Goal: Task Accomplishment & Management: Manage account settings

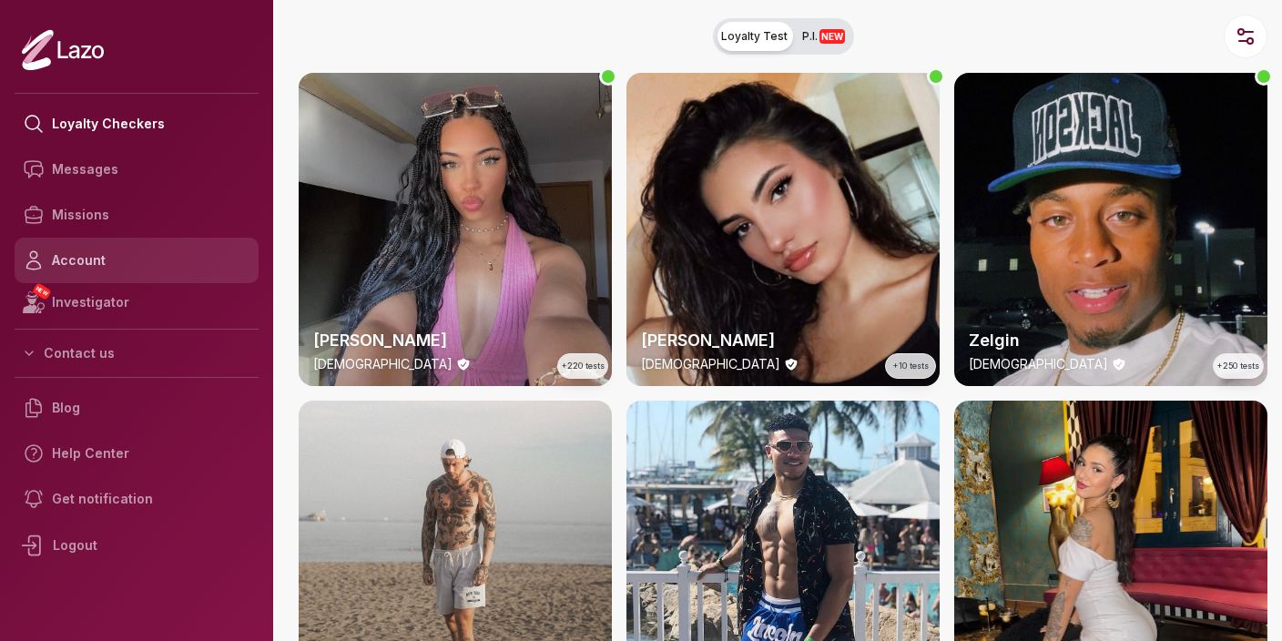
click at [110, 258] on link "Account" at bounding box center [137, 261] width 244 height 46
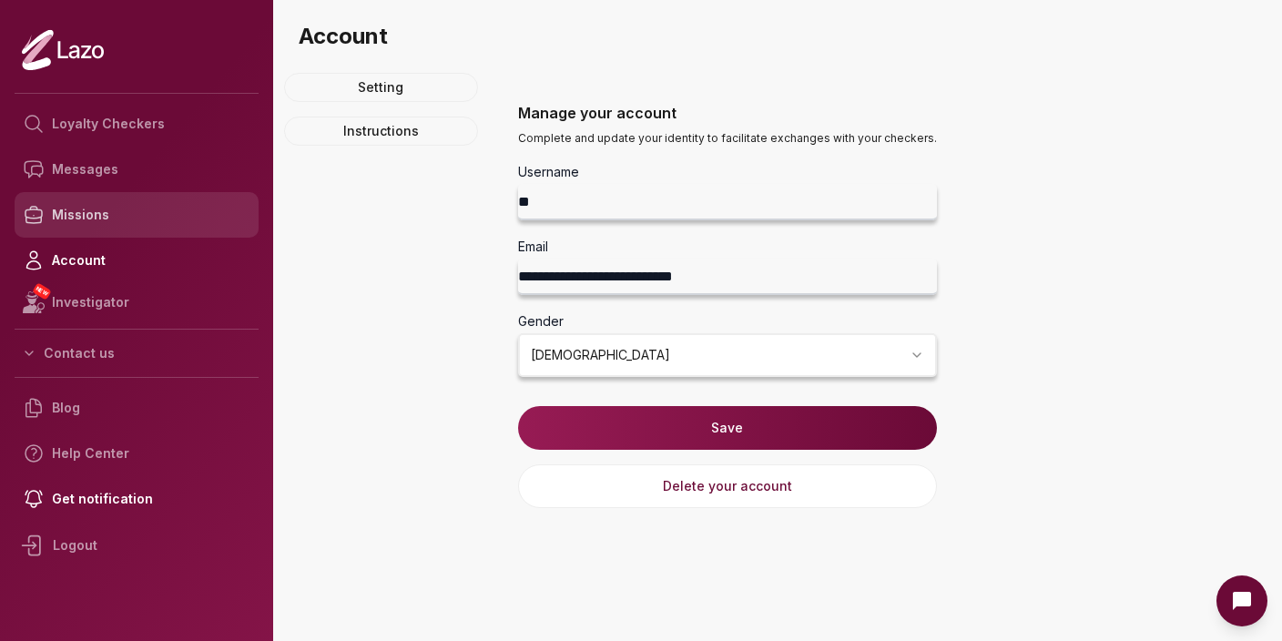
click at [84, 217] on link "Missions" at bounding box center [137, 215] width 244 height 46
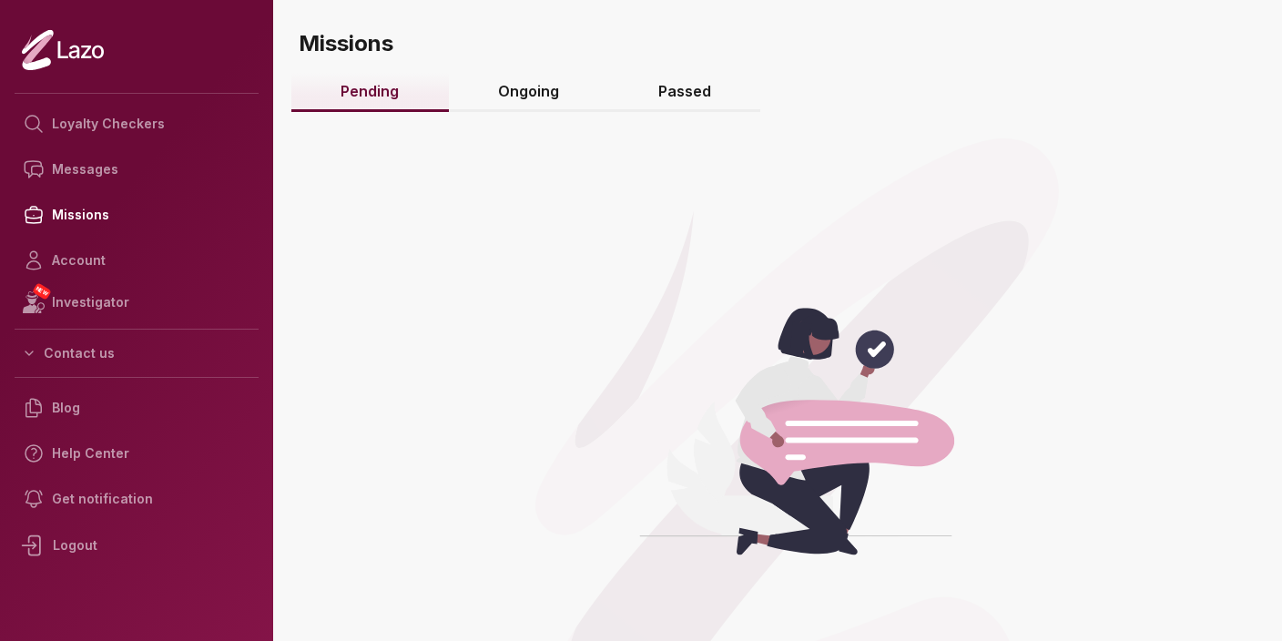
click at [526, 89] on link "Ongoing" at bounding box center [529, 92] width 160 height 39
click at [697, 94] on link "Passed" at bounding box center [685, 92] width 152 height 39
